Goal: Communication & Community: Answer question/provide support

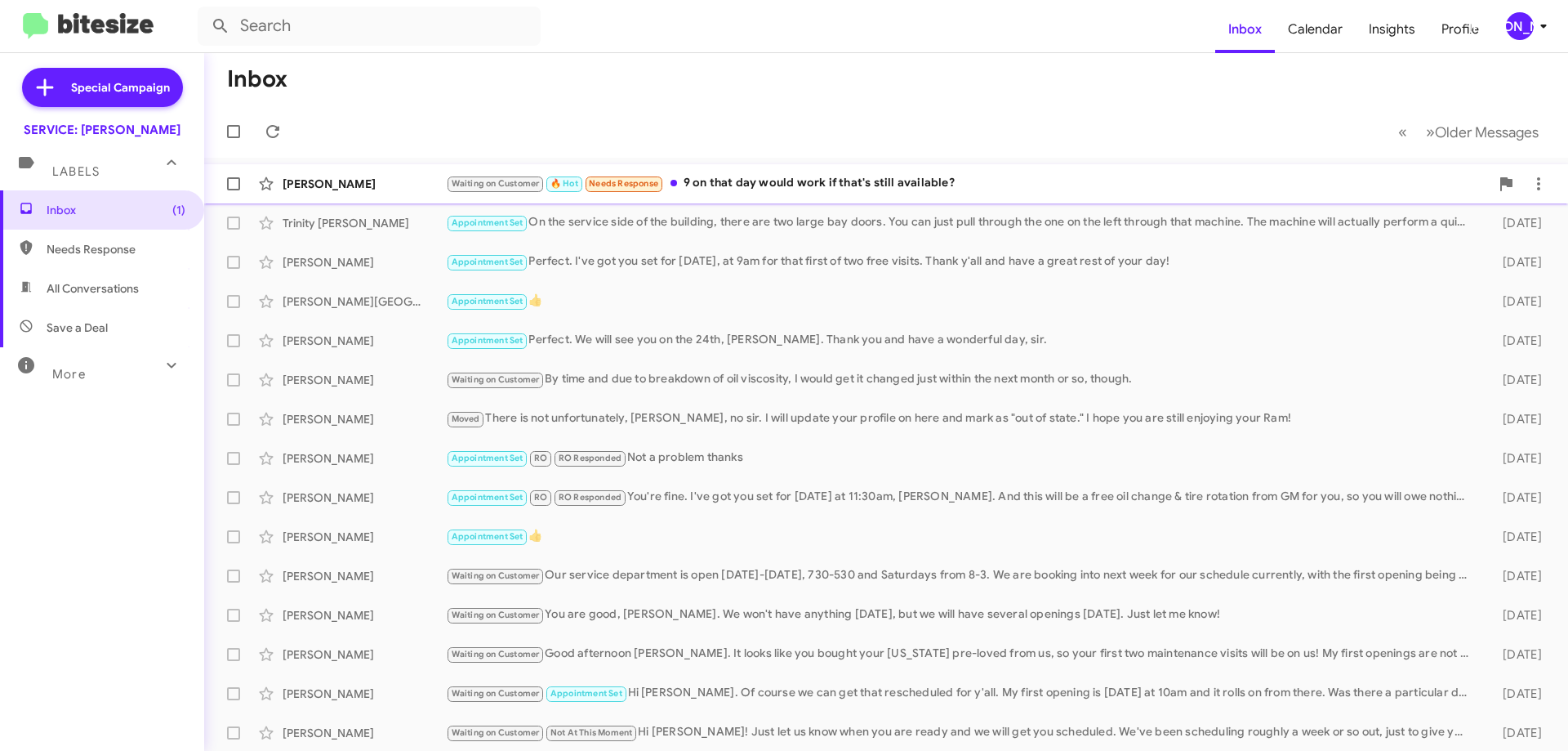
click at [879, 185] on div "Waiting on Customer 🔥 Hot Needs Response 9 on that day would work if that's sti…" at bounding box center [967, 182] width 1044 height 19
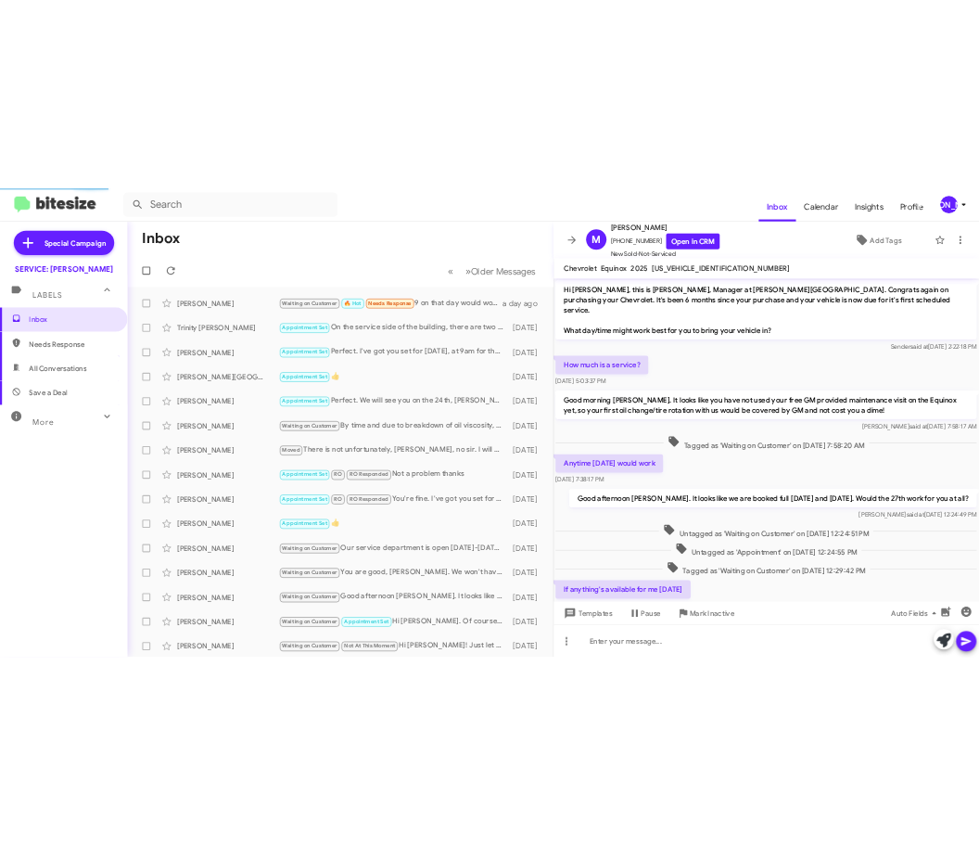
scroll to position [261, 0]
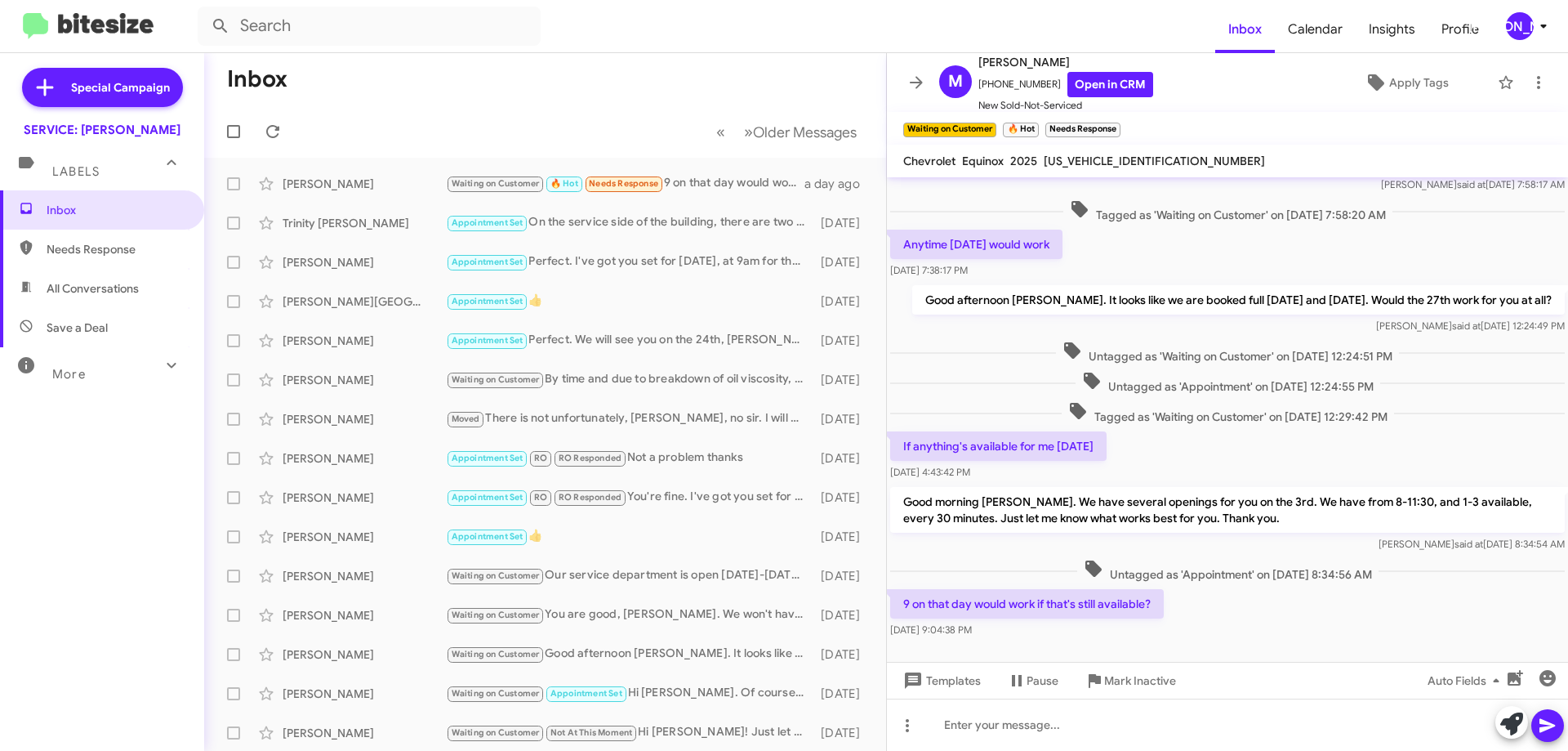
click at [1103, 163] on span "[US_VEHICLE_IDENTIFICATION_NUMBER]" at bounding box center [1154, 160] width 221 height 15
copy span "[US_VEHICLE_IDENTIFICATION_NUMBER]"
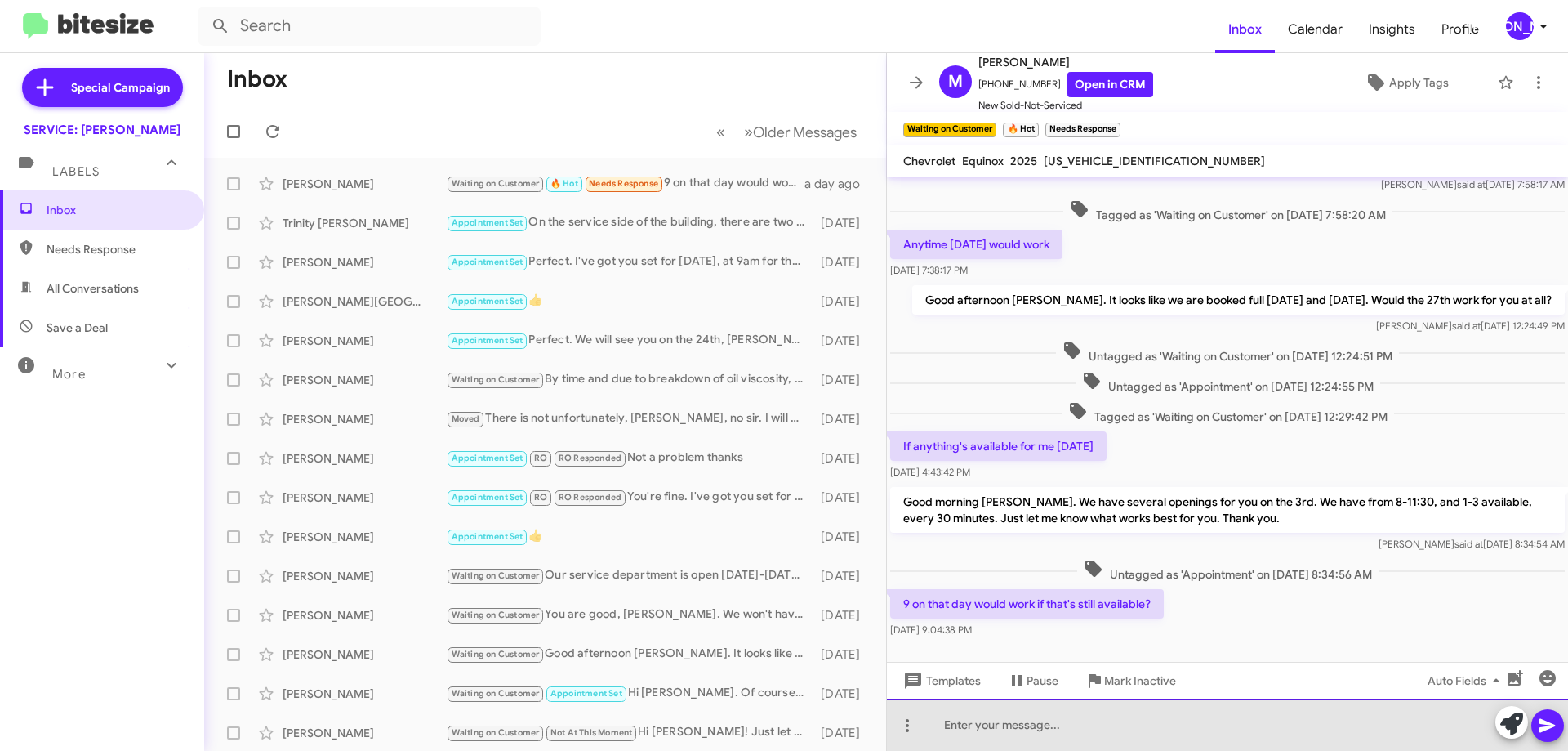
click at [1078, 735] on div at bounding box center [1227, 725] width 681 height 52
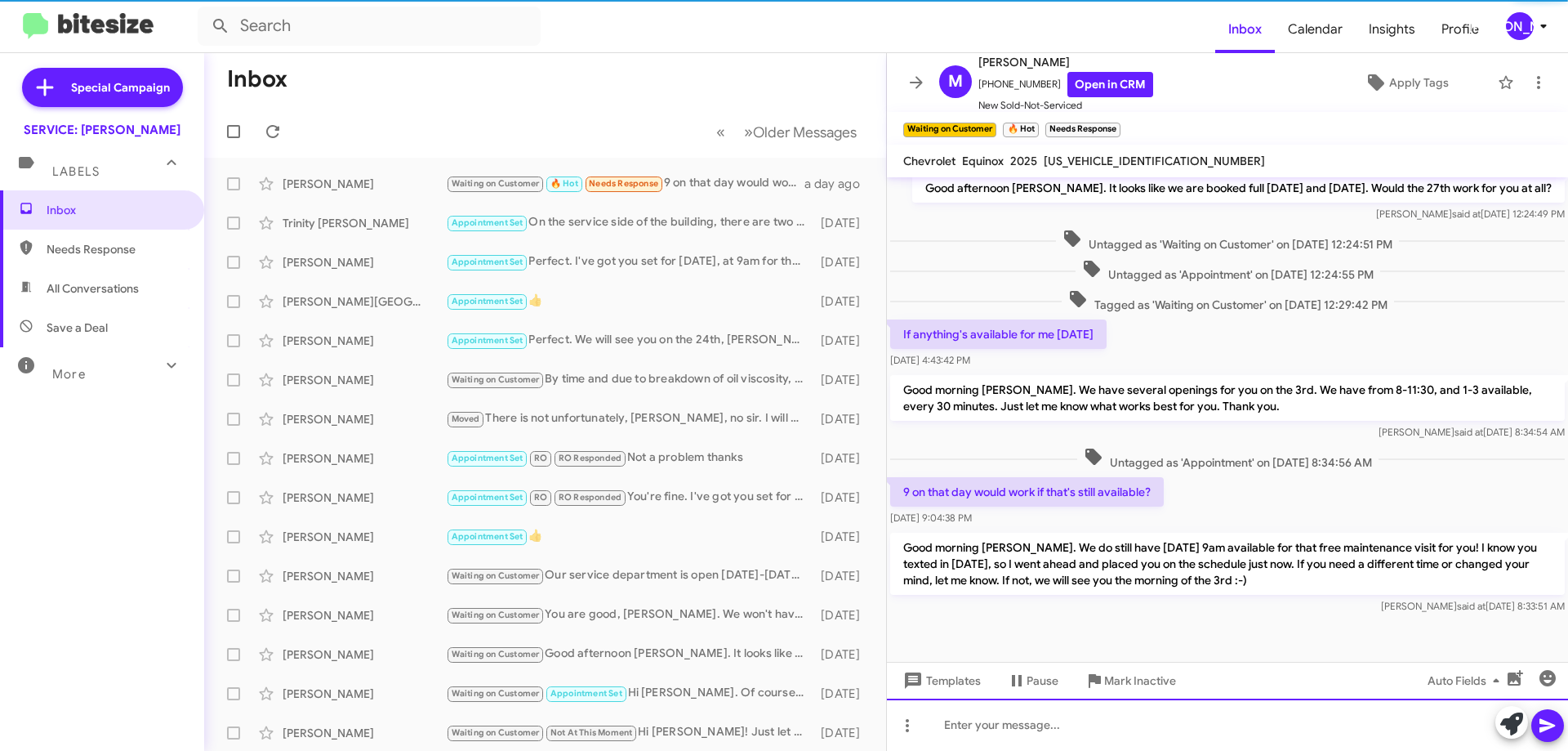
scroll to position [354, 0]
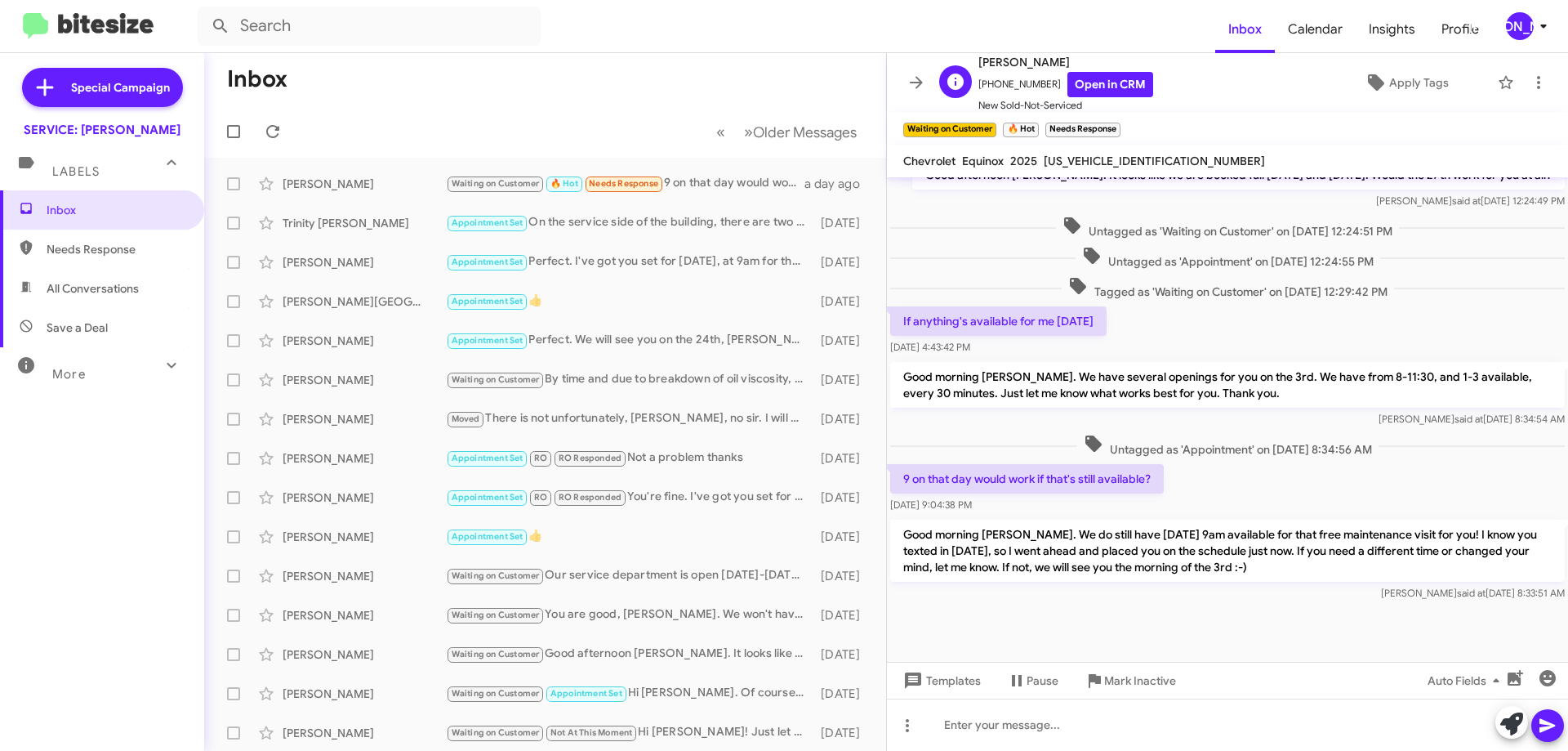
click at [1409, 97] on div "M [PERSON_NAME] [PHONE_NUMBER] Open in CRM New Sold-Not-Serviced Apply Tags" at bounding box center [1211, 83] width 557 height 62
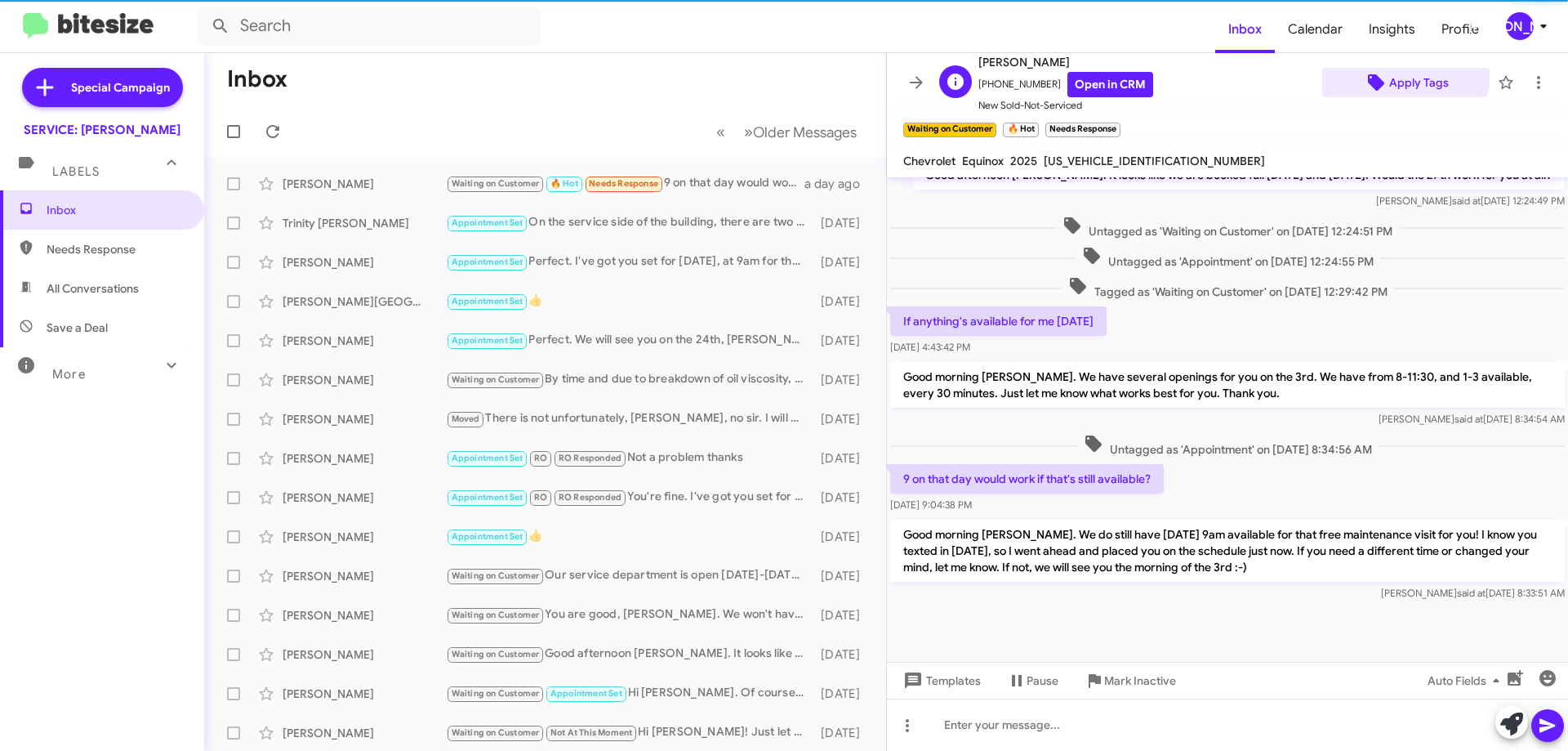
click at [1394, 69] on span "Apply Tags" at bounding box center [1419, 82] width 60 height 29
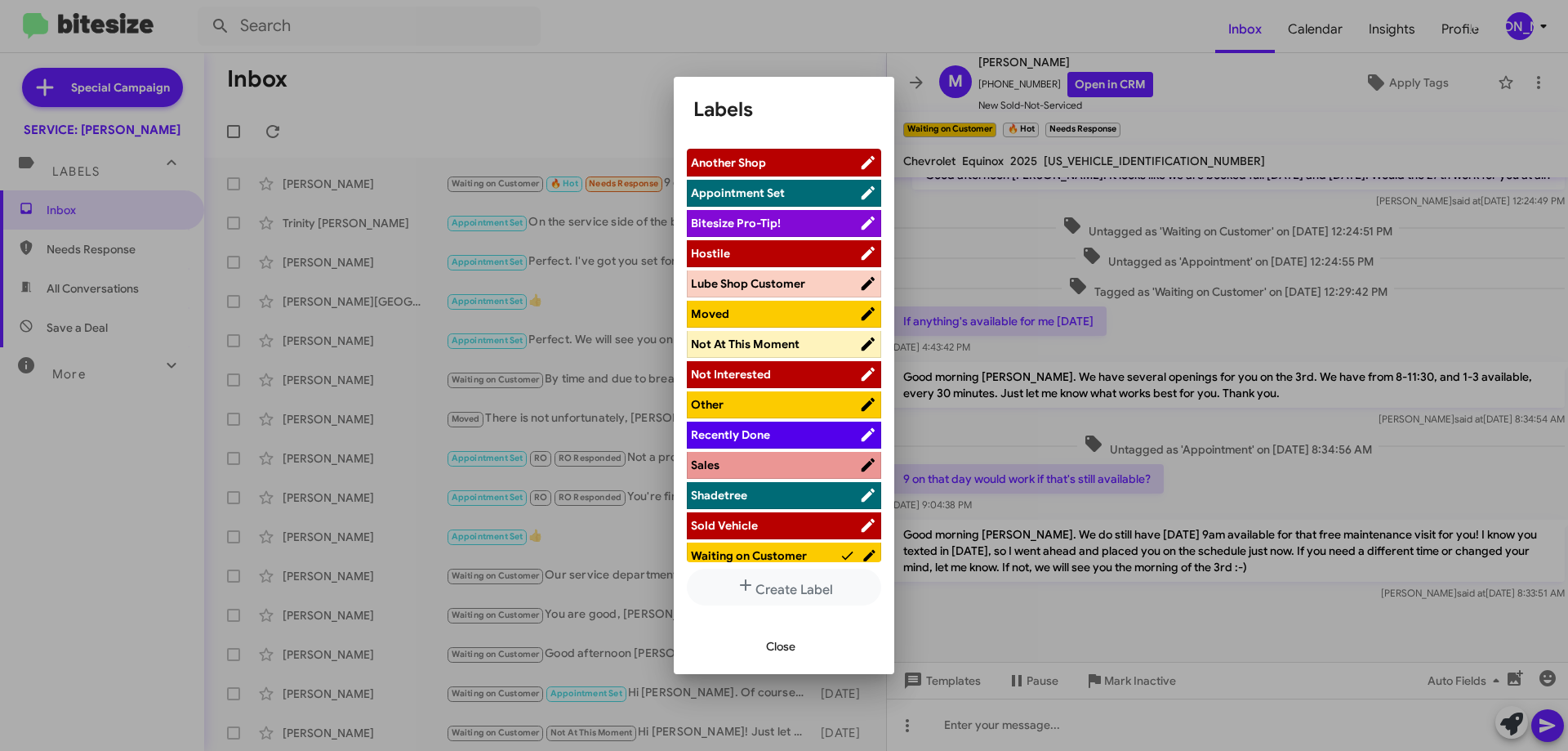
click at [765, 190] on span "Appointment Set" at bounding box center [737, 192] width 94 height 15
click at [795, 561] on span "Waiting on Customer" at bounding box center [749, 555] width 116 height 15
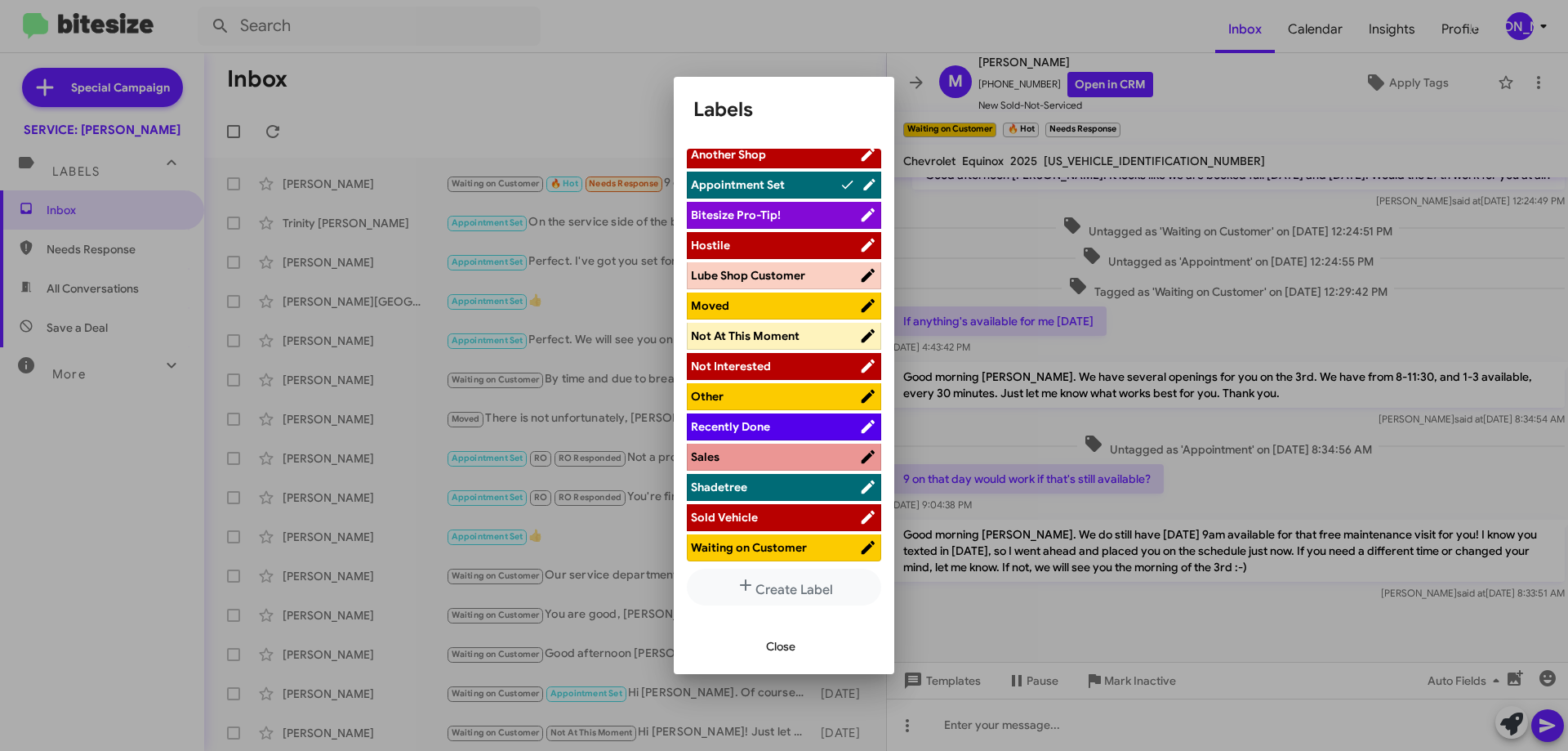
scroll to position [11, 0]
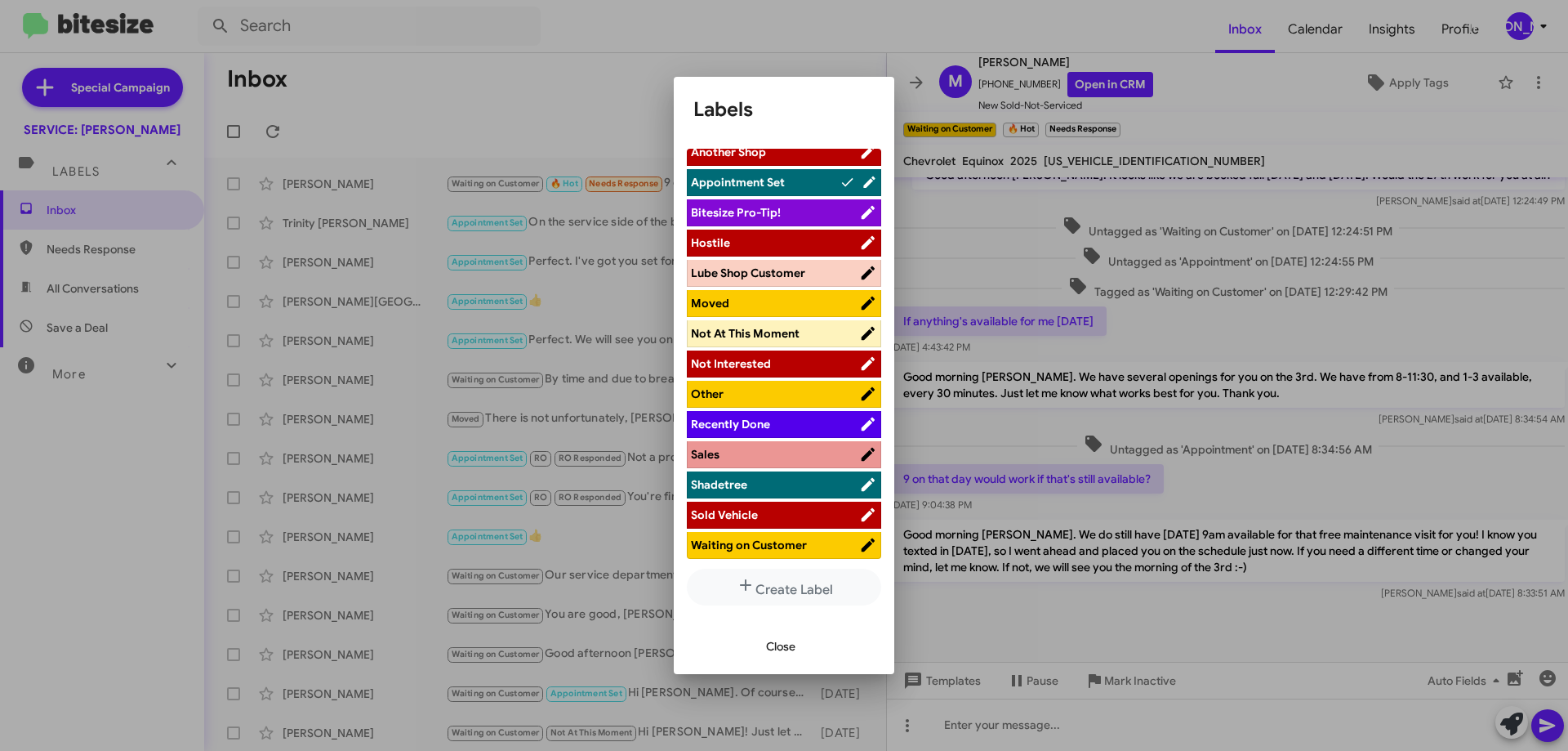
click at [787, 647] on span "Close" at bounding box center [780, 646] width 29 height 29
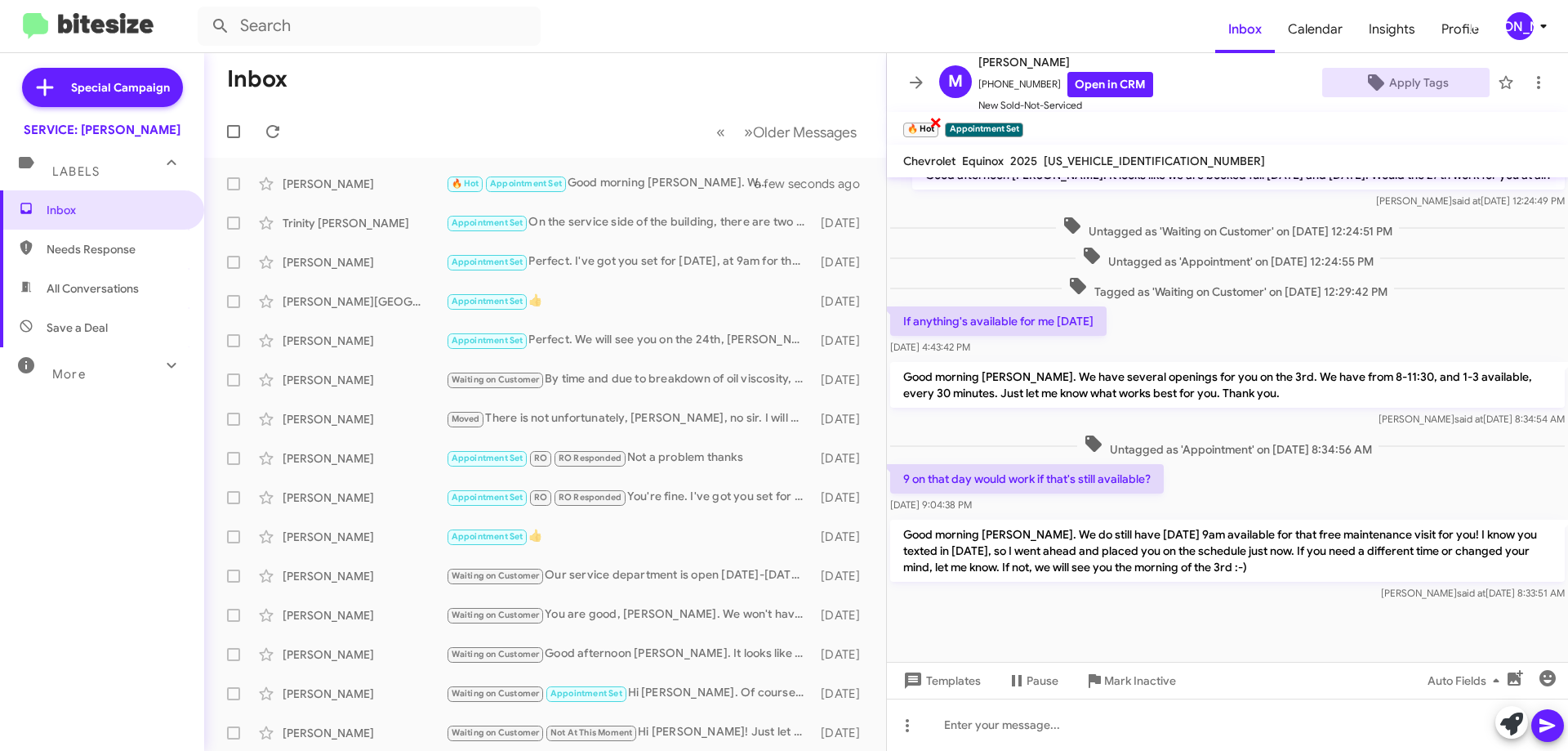
click at [934, 123] on span "×" at bounding box center [936, 122] width 13 height 19
click at [1535, 83] on span at bounding box center [1538, 83] width 33 height 19
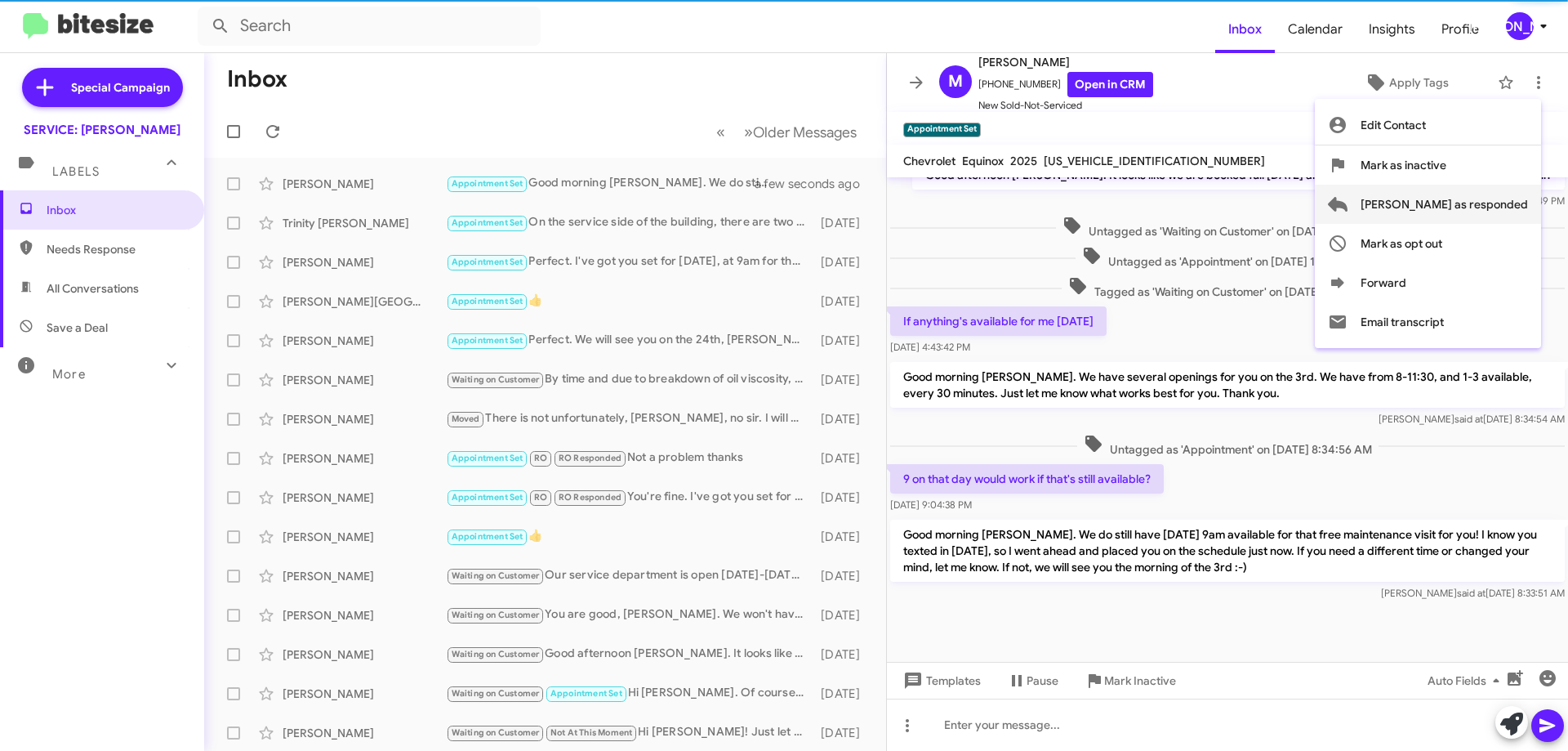
click at [1501, 194] on span "[PERSON_NAME] as responded" at bounding box center [1445, 204] width 167 height 40
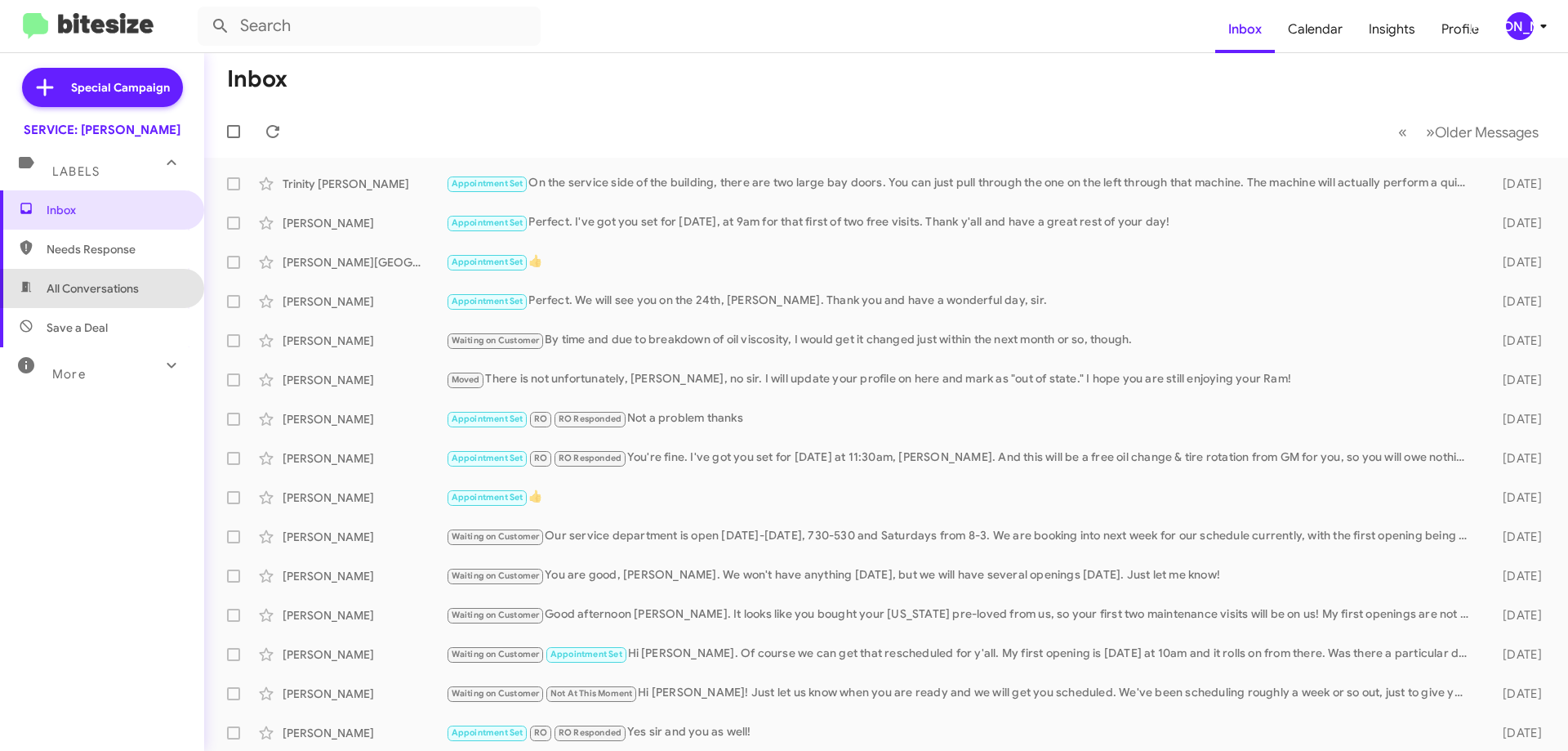
click at [120, 289] on span "All Conversations" at bounding box center [92, 288] width 92 height 17
type input "in:all-conversations"
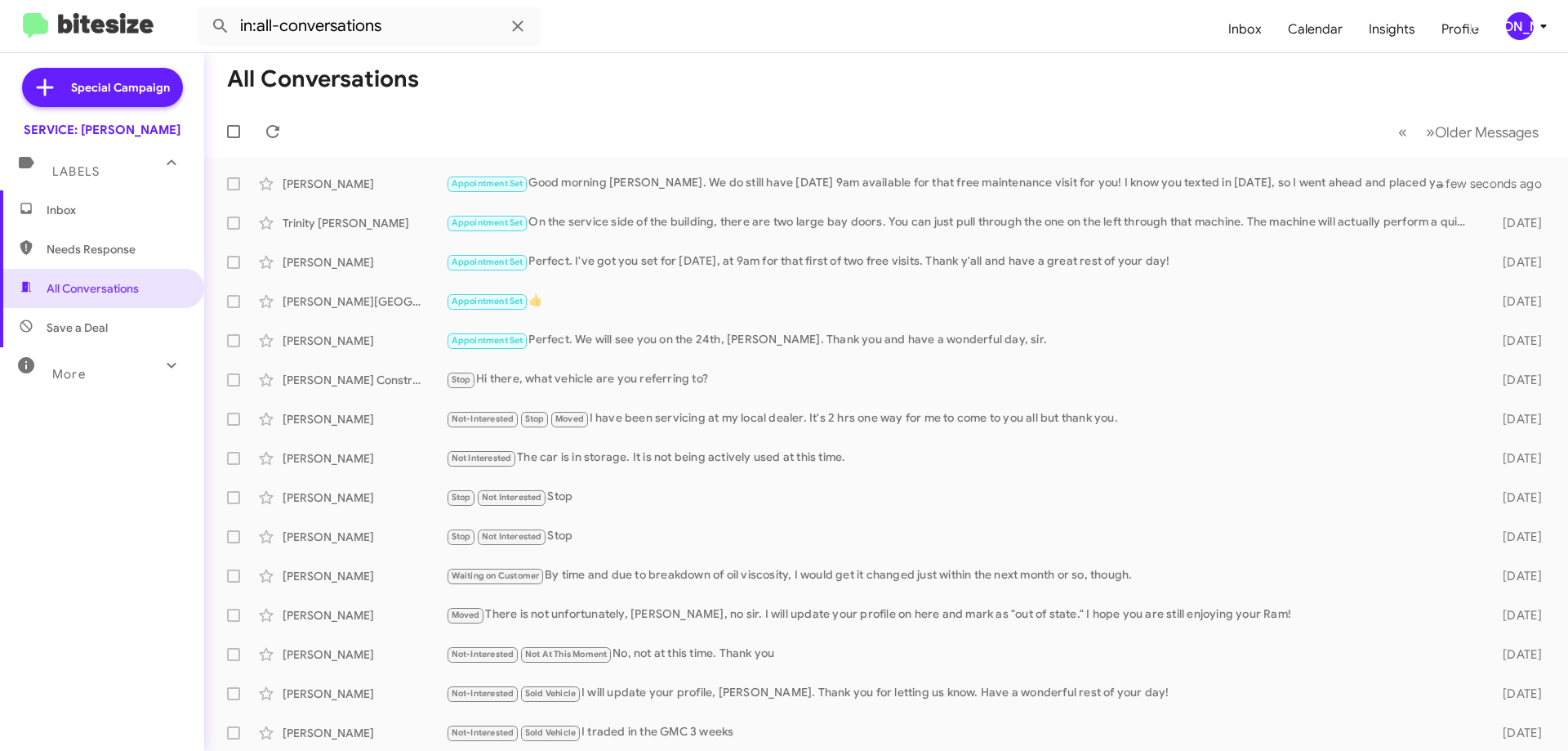
click at [94, 212] on span "Inbox" at bounding box center [116, 210] width 139 height 17
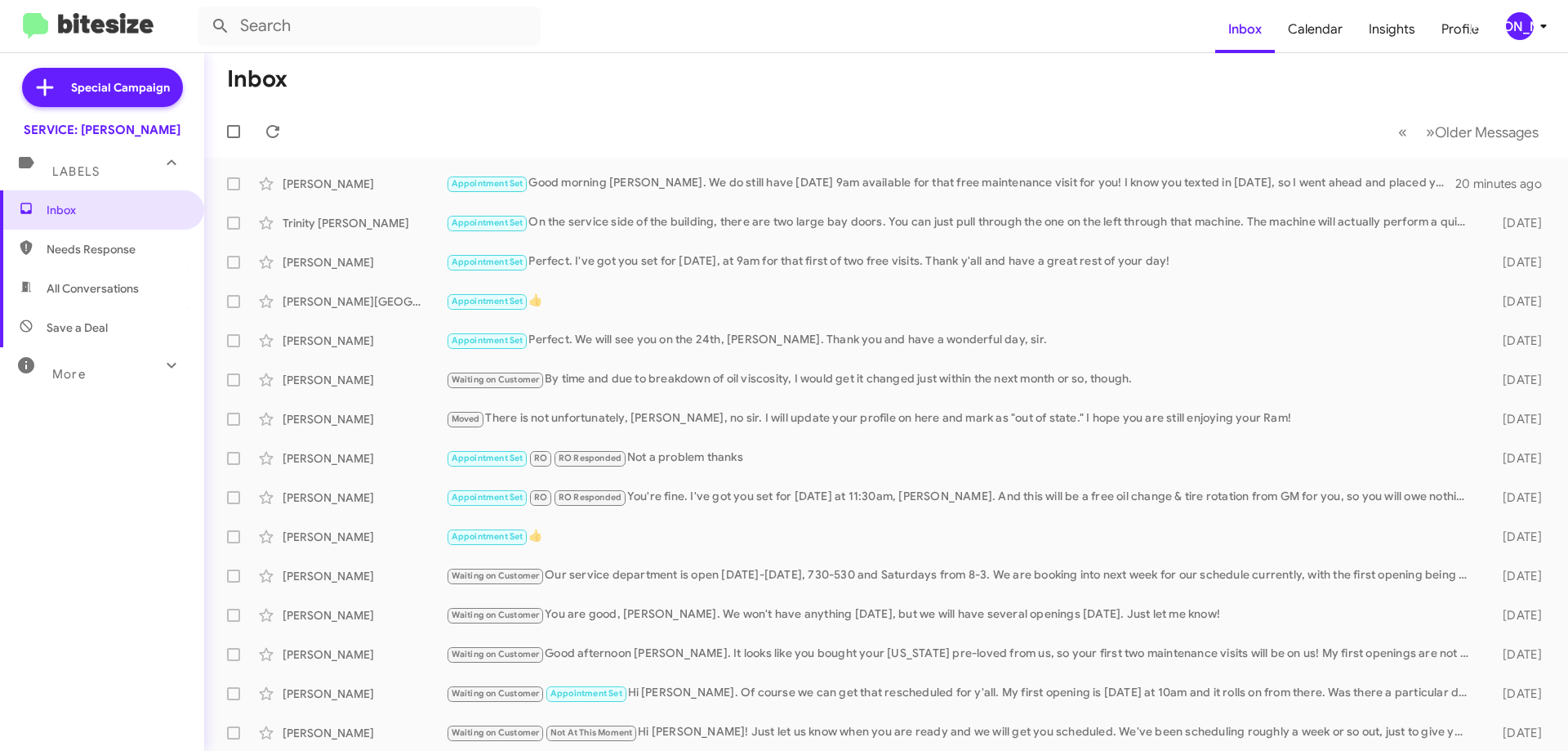
click at [92, 276] on span "All Conversations" at bounding box center [102, 288] width 204 height 40
type input "in:all-conversations"
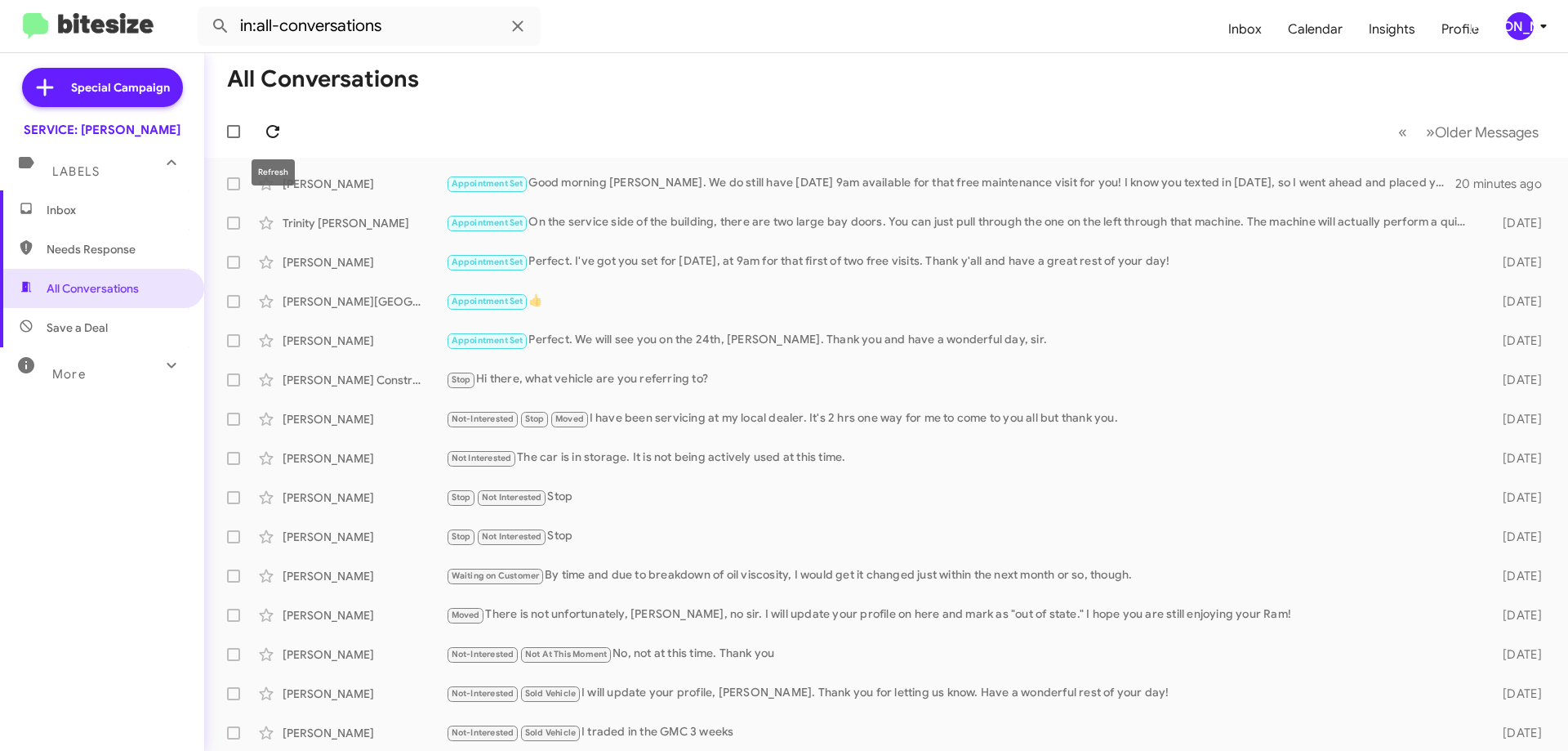
click at [272, 128] on icon at bounding box center [273, 131] width 19 height 19
